Goal: Information Seeking & Learning: Learn about a topic

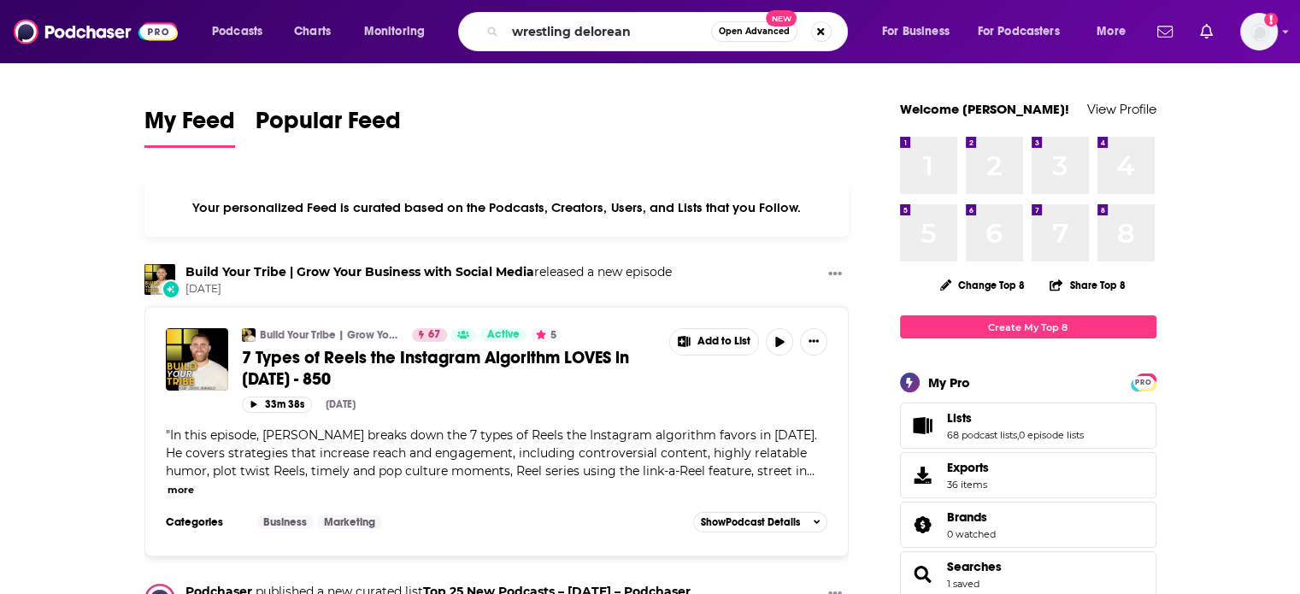
type input "wrestling delorean"
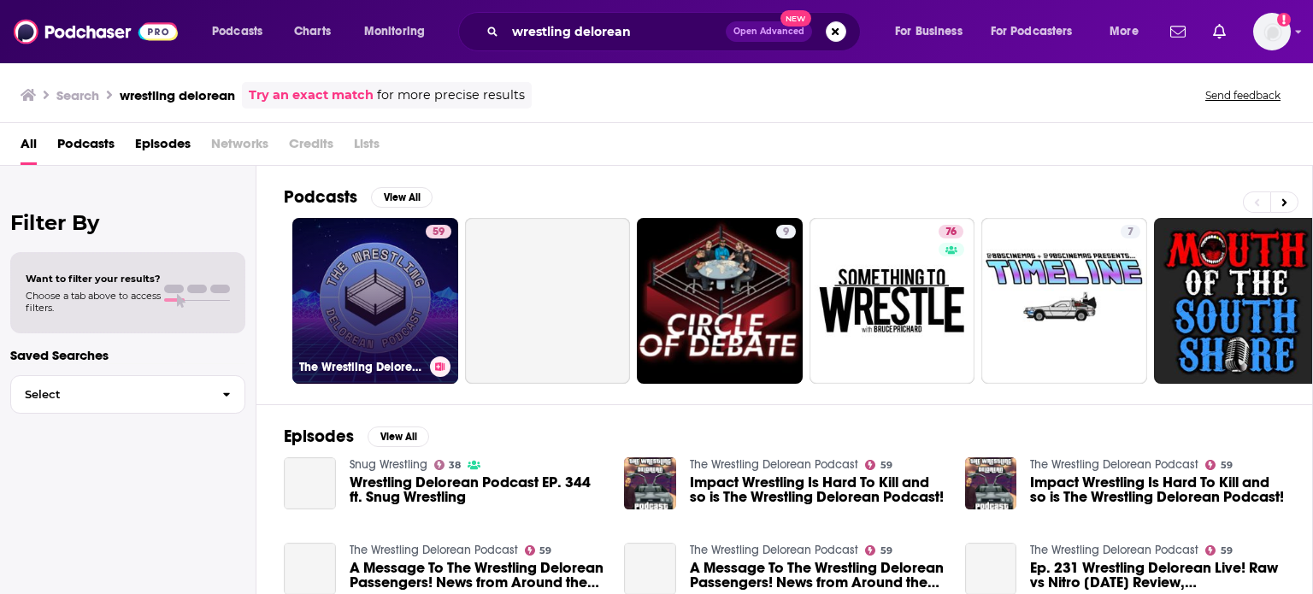
click at [386, 280] on link "59 The Wrestling Delorean Podcast" at bounding box center [375, 301] width 166 height 166
